Goal: Check status

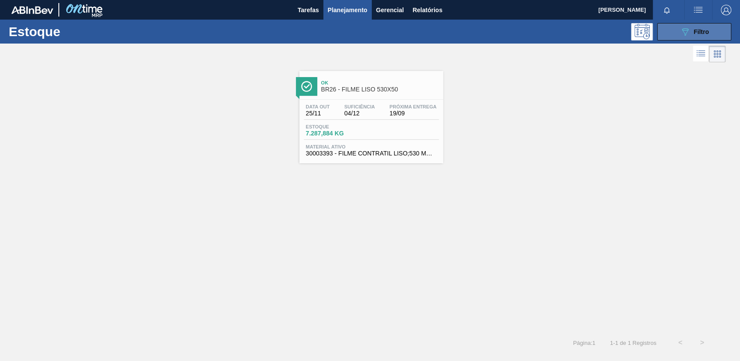
click at [685, 25] on button "089F7B8B-B2A5-4AFE-B5C0-19BA573D28AC Filtro" at bounding box center [694, 31] width 74 height 17
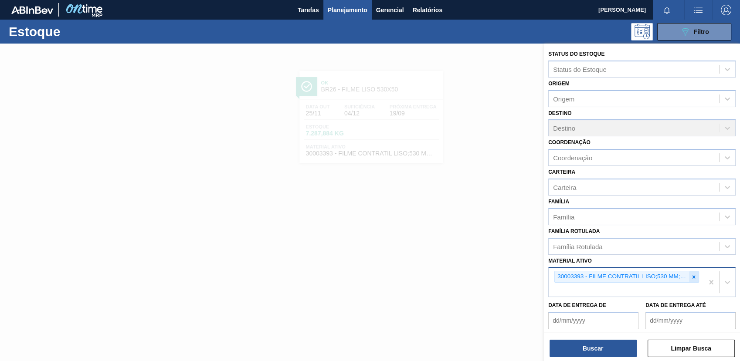
click at [696, 279] on div at bounding box center [694, 277] width 10 height 11
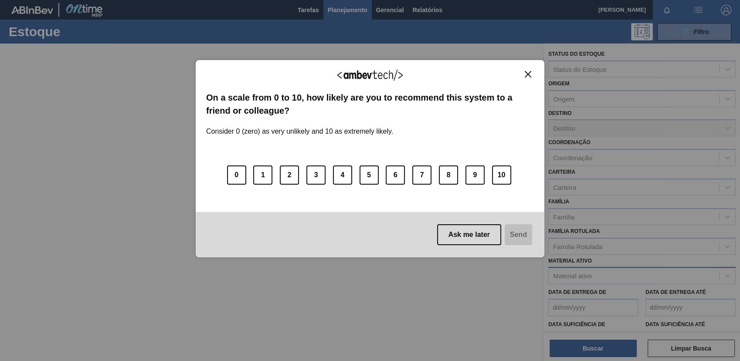
click at [529, 77] on img "Close" at bounding box center [528, 74] width 7 height 7
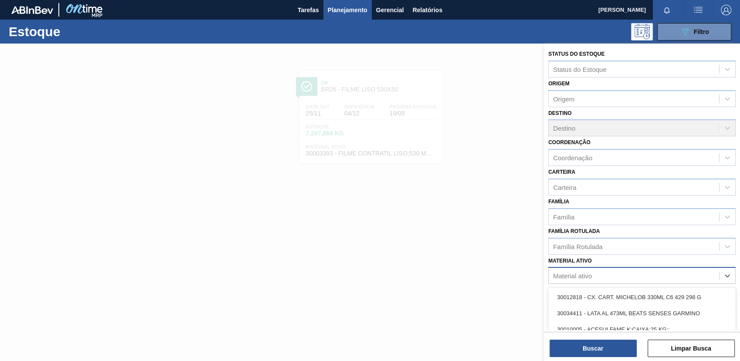
click at [655, 271] on div "Material ativo" at bounding box center [634, 276] width 170 height 13
type ativo "30004808"
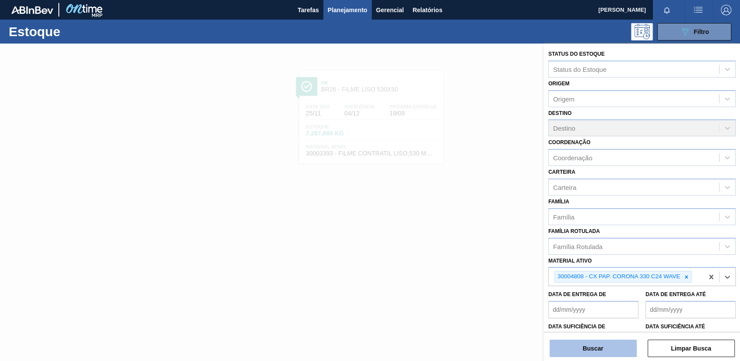
click at [609, 343] on button "Buscar" at bounding box center [593, 348] width 87 height 17
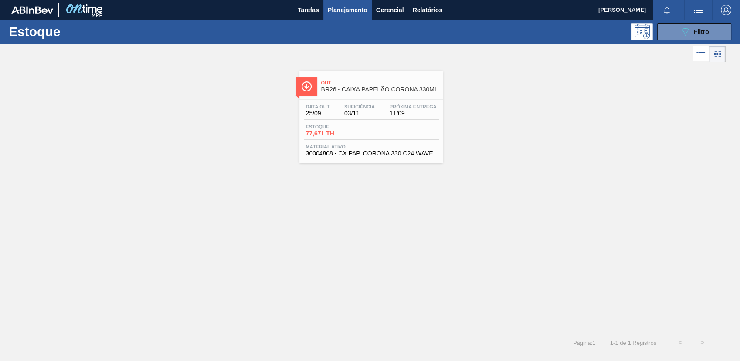
click at [371, 139] on div "Estoque 77,671 TH" at bounding box center [371, 132] width 135 height 16
